Goal: Find specific page/section: Find specific page/section

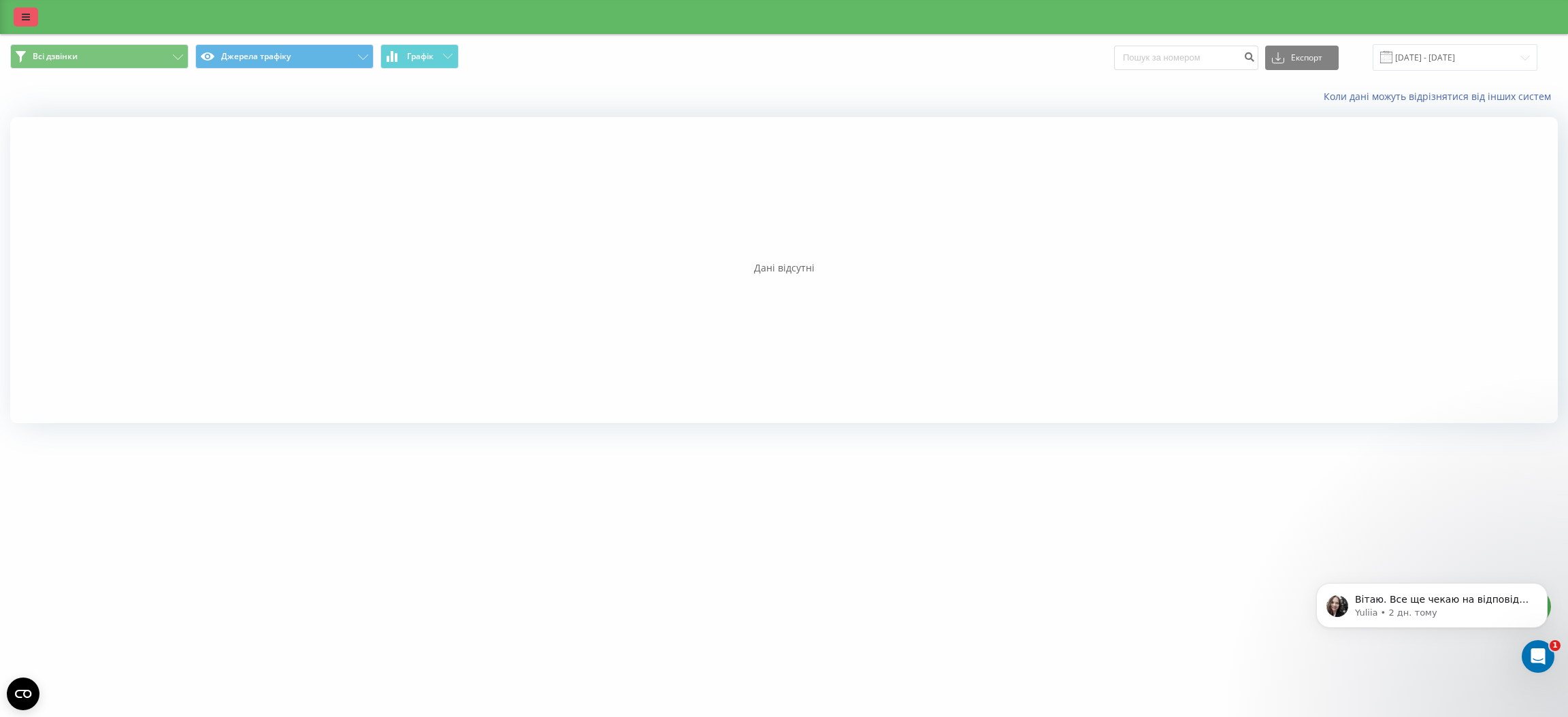
click at [27, 8] on link at bounding box center [26, 17] width 24 height 19
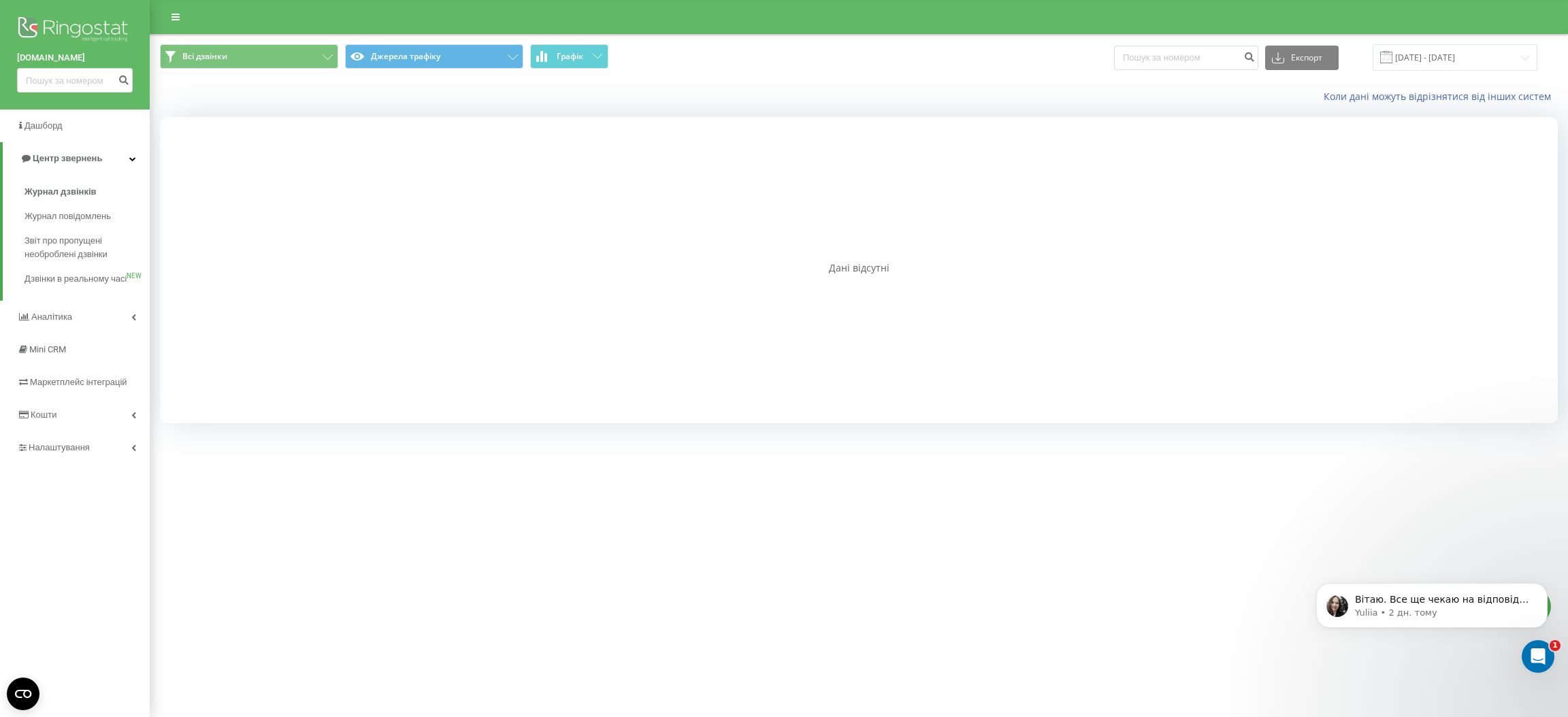
click at [95, 21] on img at bounding box center [75, 31] width 116 height 34
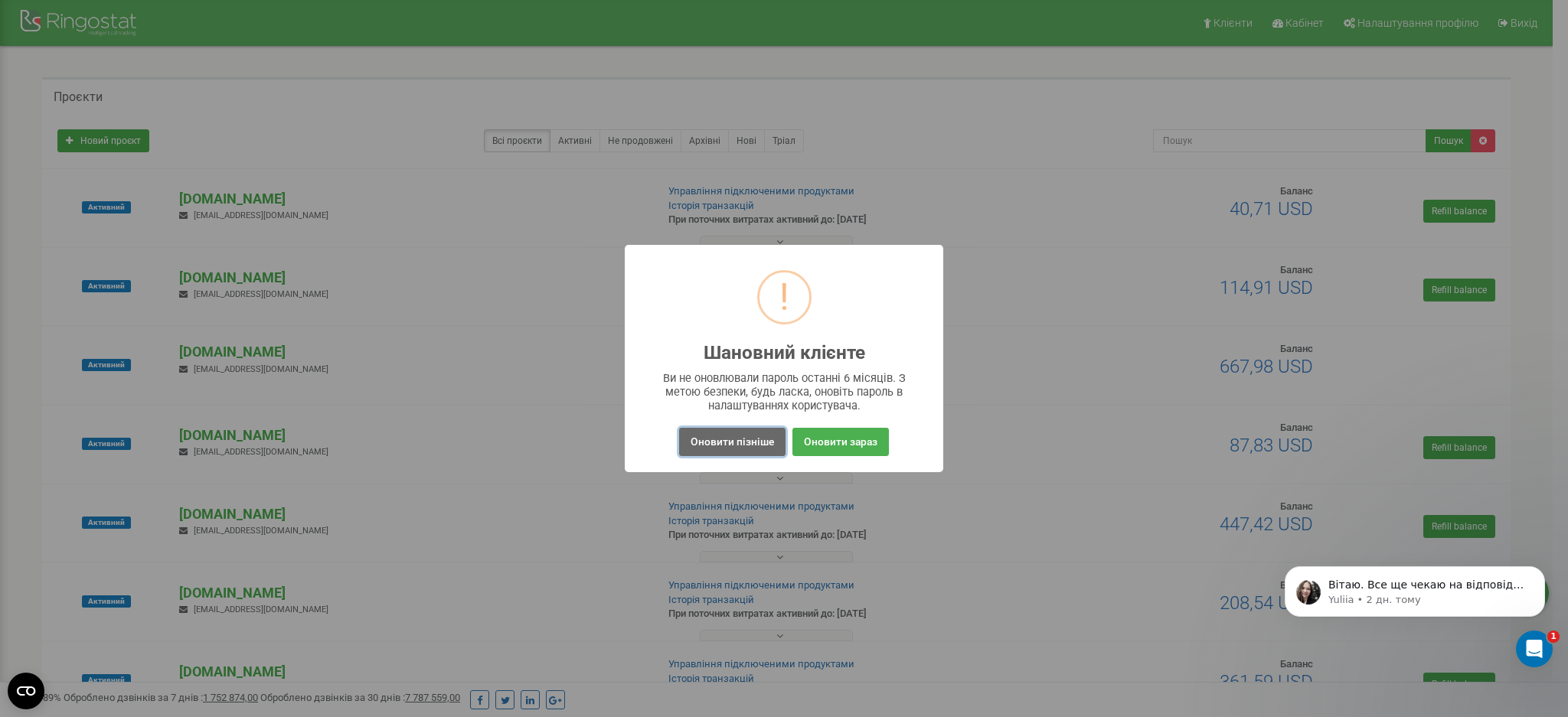
click at [710, 449] on button "Оновити пізніше" at bounding box center [732, 441] width 106 height 28
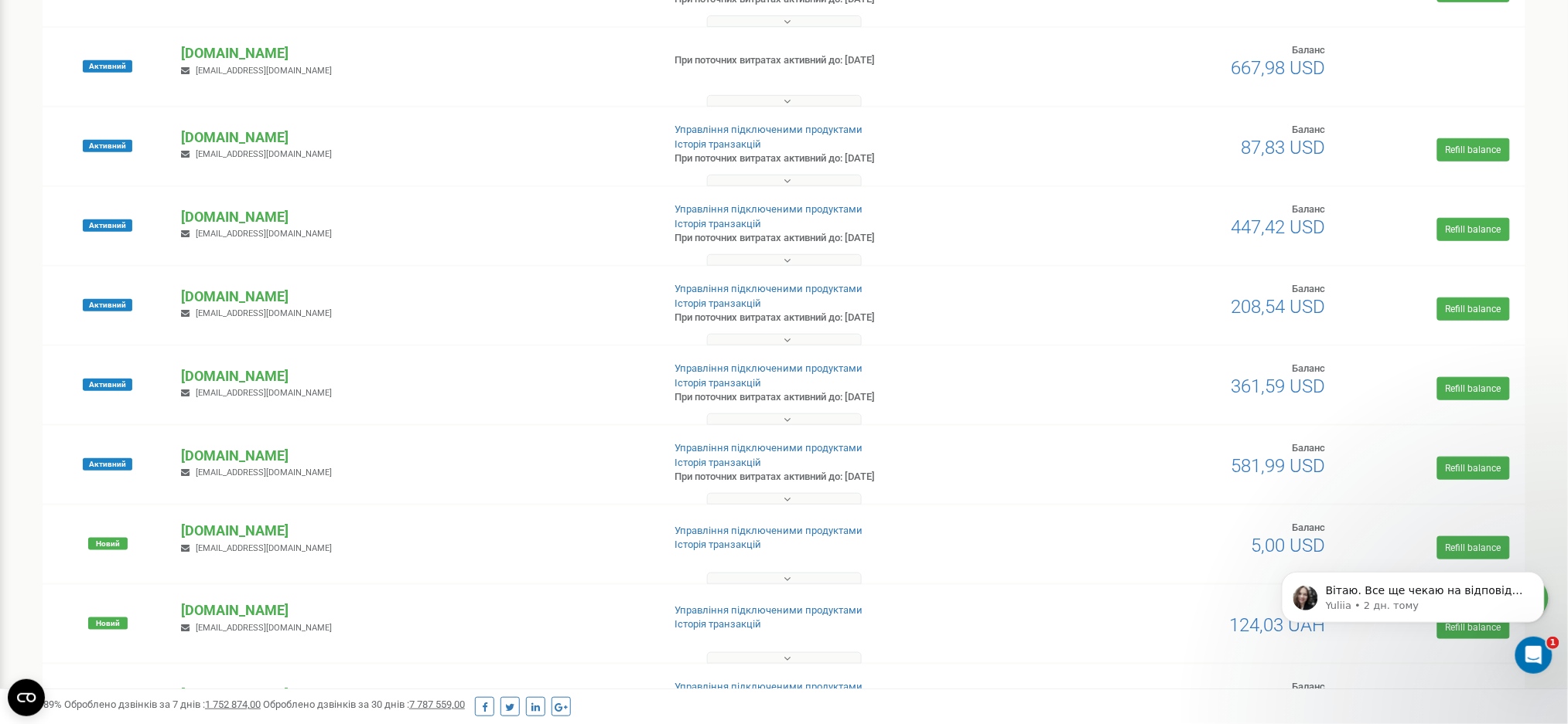
scroll to position [310, 0]
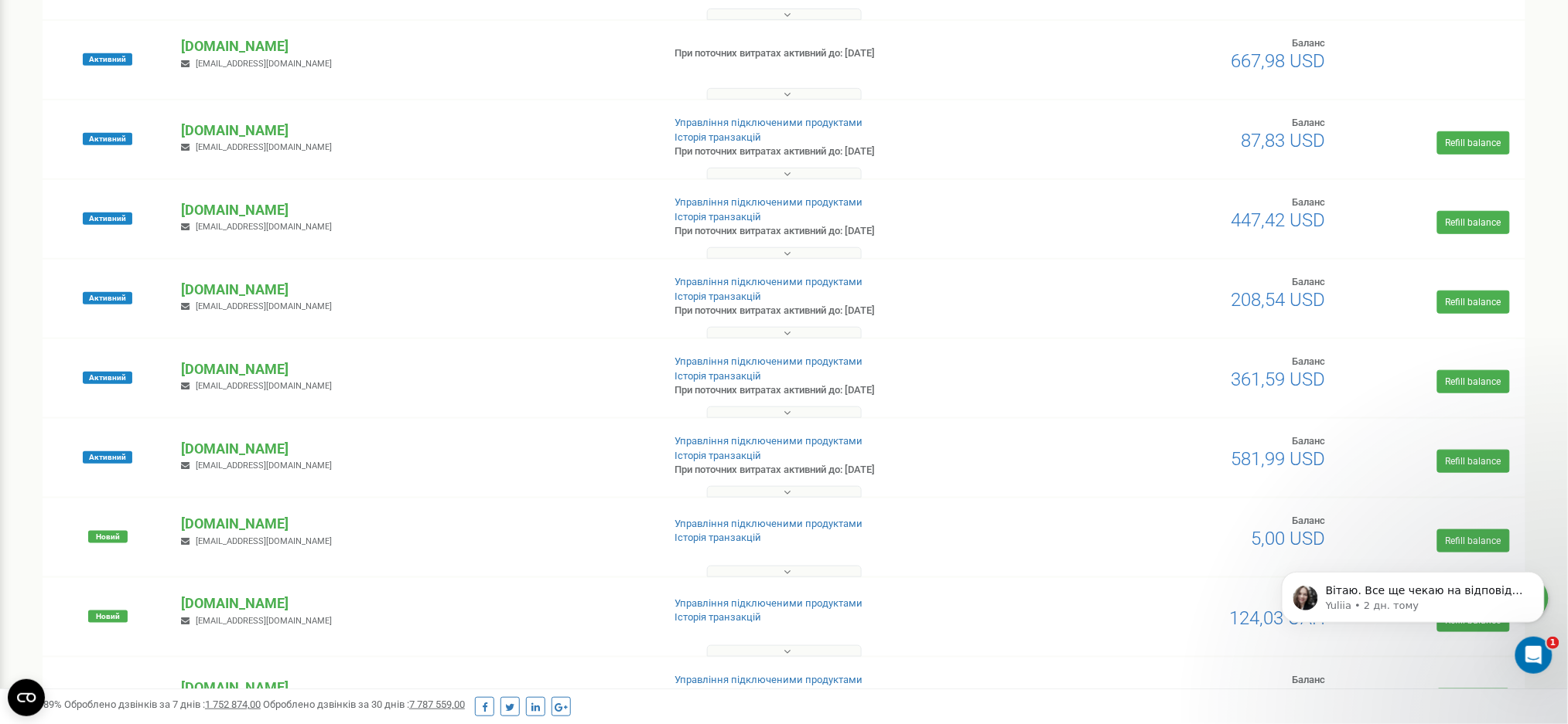
click at [775, 415] on button at bounding box center [784, 412] width 154 height 12
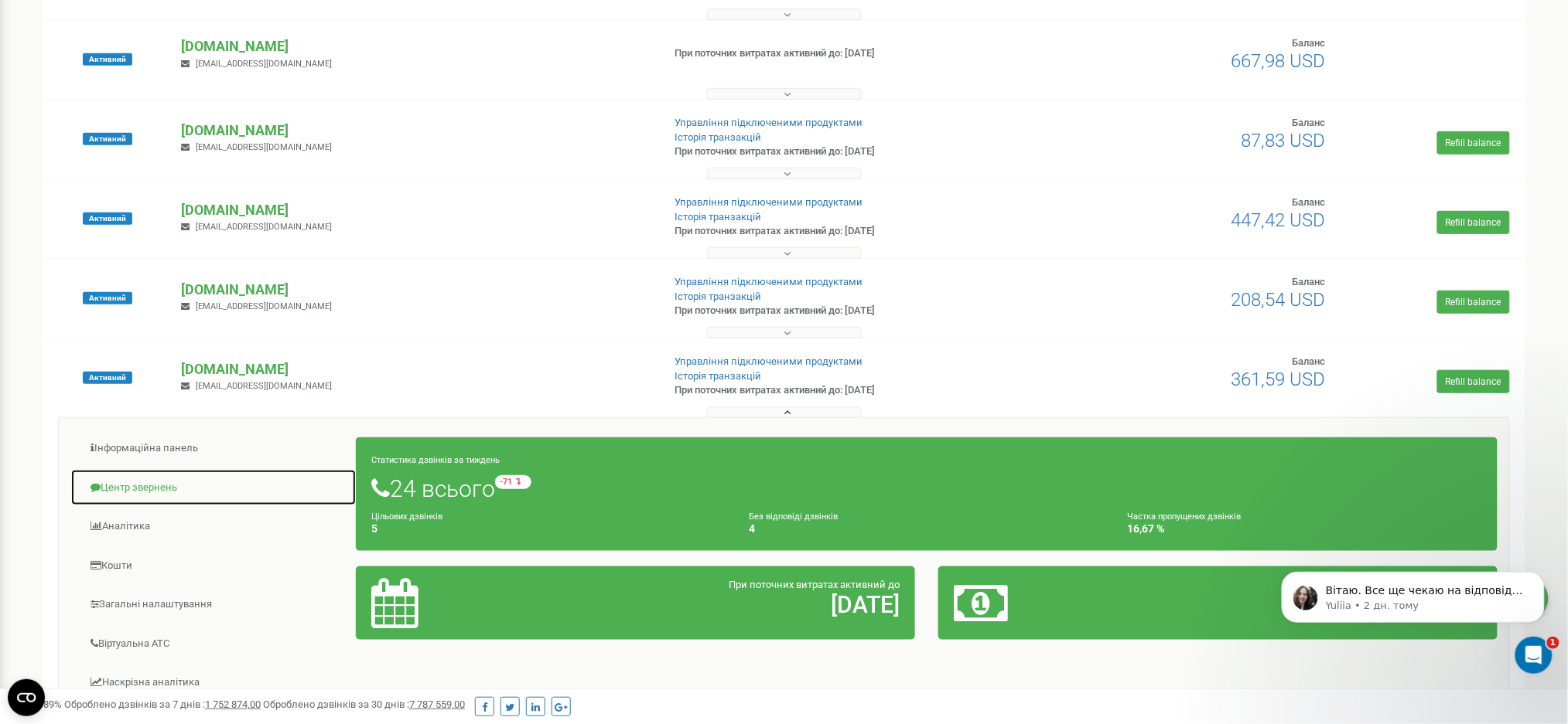
click at [150, 484] on link "Центр звернень" at bounding box center [213, 488] width 286 height 38
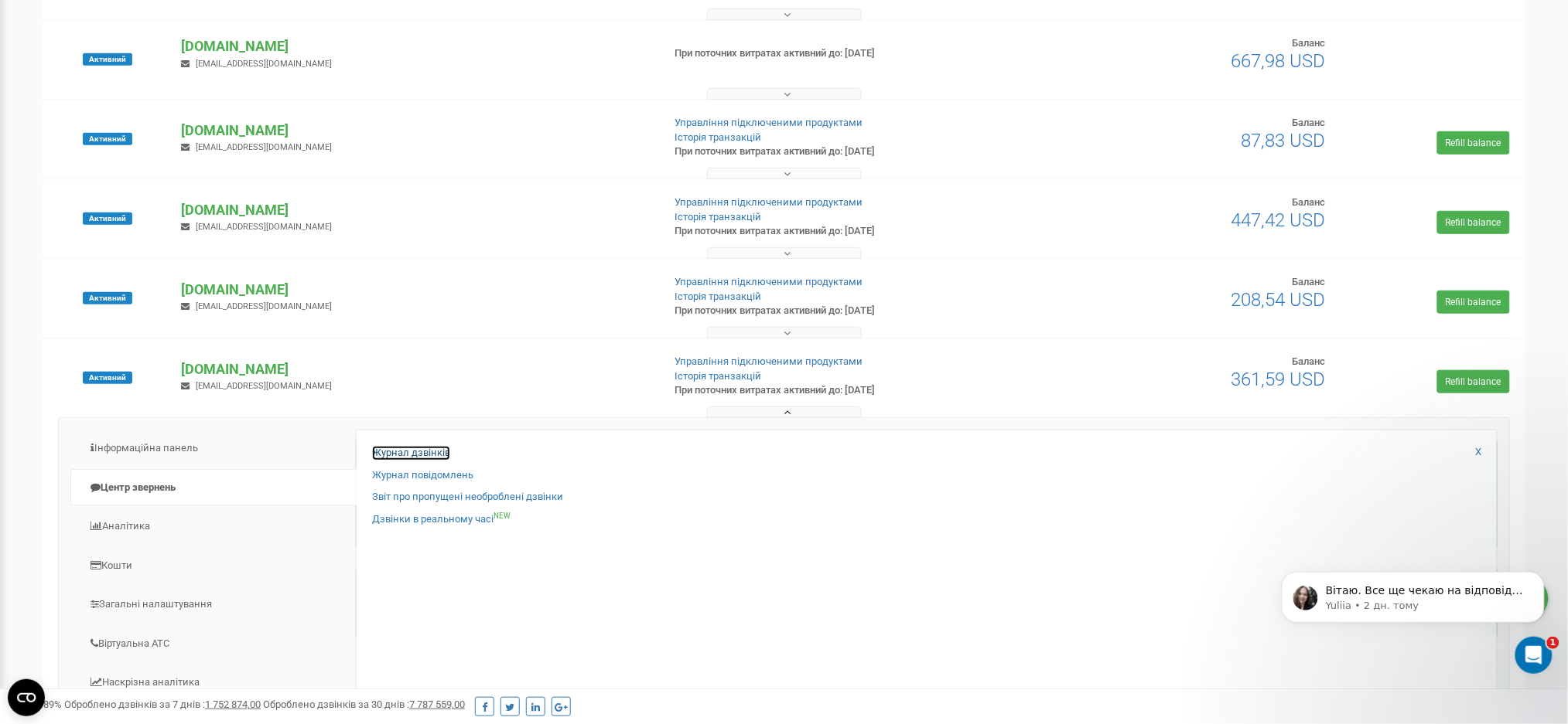
click at [426, 451] on link "Журнал дзвінків" at bounding box center [412, 453] width 78 height 15
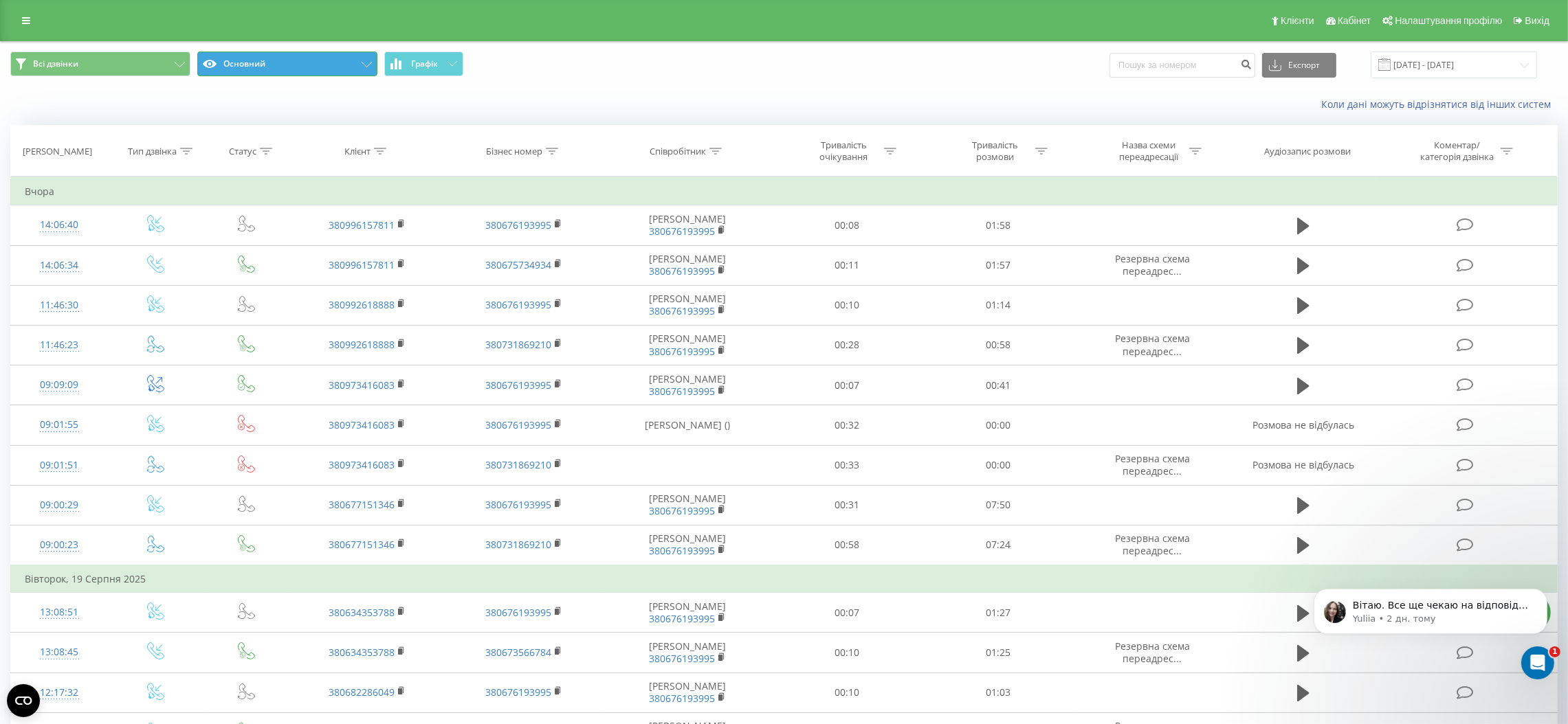
click at [306, 61] on button "Основний" at bounding box center [287, 63] width 180 height 24
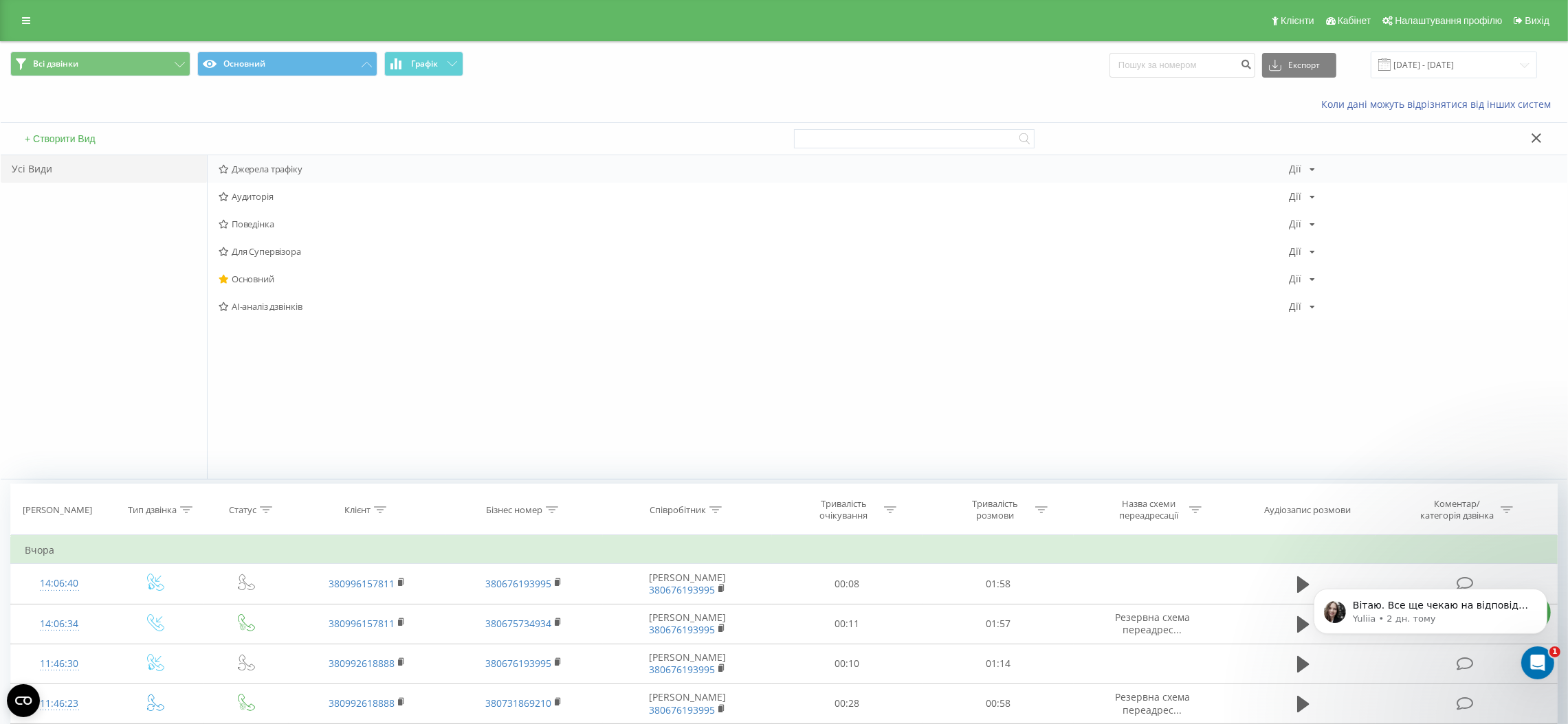
click at [272, 168] on span "Джерела трафіку" at bounding box center [754, 168] width 1070 height 10
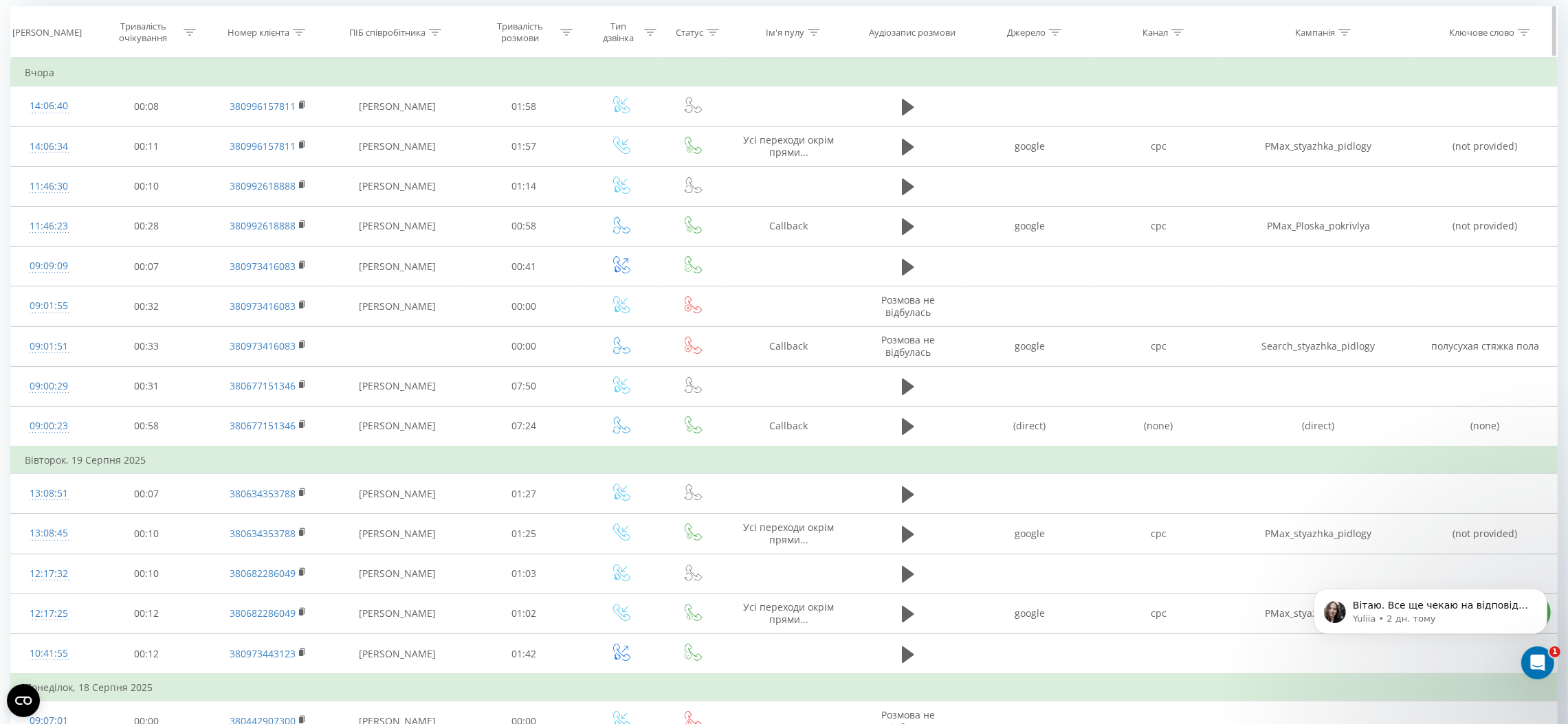
scroll to position [103, 0]
